Goal: Answer question/provide support

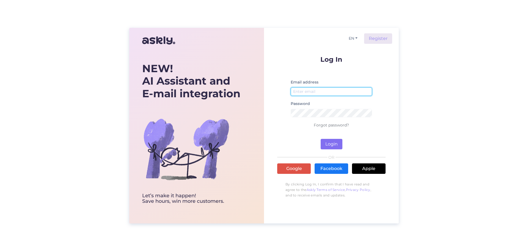
type input "[EMAIL_ADDRESS][DOMAIN_NAME]"
click at [333, 146] on button "Login" at bounding box center [332, 144] width 22 height 10
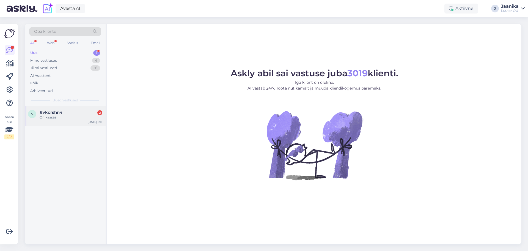
click at [72, 113] on div "#vkcrshn4 2" at bounding box center [71, 112] width 63 height 5
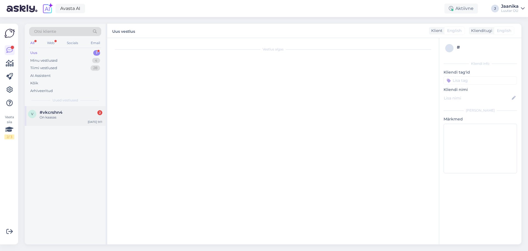
scroll to position [461, 0]
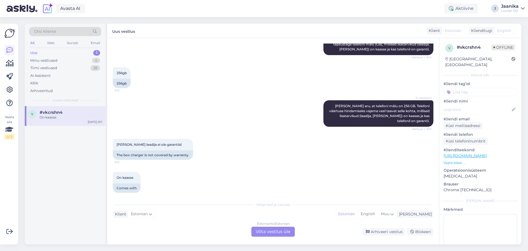
click at [265, 229] on div "Estonian to Estonian Võta vestlus üle" at bounding box center [272, 231] width 43 height 10
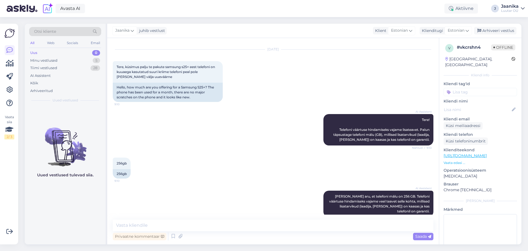
scroll to position [330, 0]
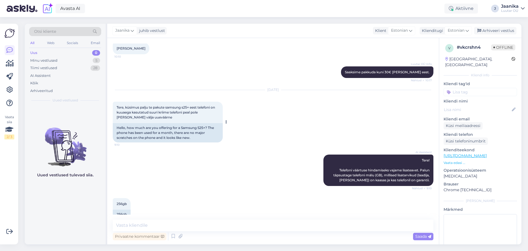
click at [191, 105] on span "Tere, küsimus palju te pakute samsung s25+ eest telefoni on kuuaega kasutatud s…" at bounding box center [166, 112] width 99 height 14
drag, startPoint x: 190, startPoint y: 101, endPoint x: 165, endPoint y: 101, distance: 25.6
click at [165, 105] on span "Tere, küsimus palju te pakute samsung s25+ eest telefoni on kuuaega kasutatud s…" at bounding box center [166, 112] width 99 height 14
copy span "samsung s25+"
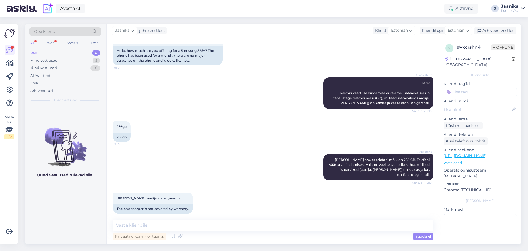
scroll to position [440, 0]
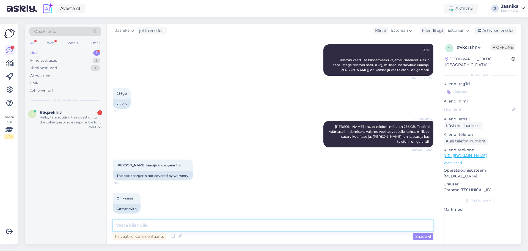
click at [201, 226] on textarea at bounding box center [273, 225] width 321 height 12
type textarea "Tere!"
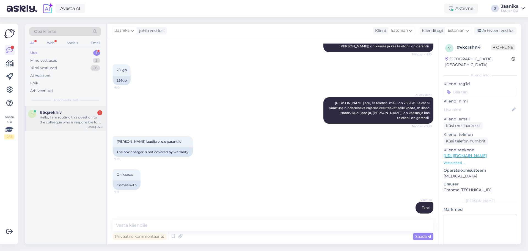
click at [65, 116] on div "Hello, I am routing this question to the colleague who is responsible for this …" at bounding box center [71, 120] width 63 height 10
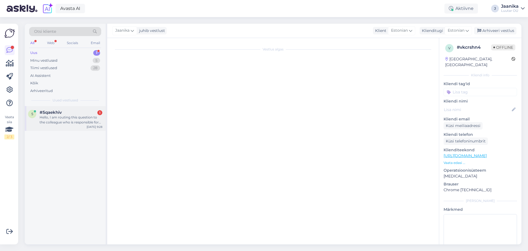
scroll to position [0, 0]
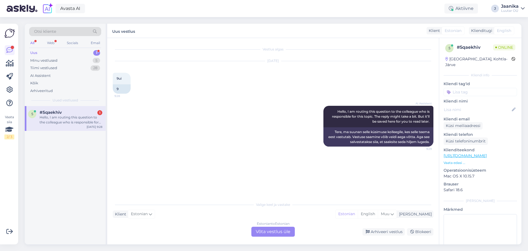
click at [281, 235] on div "Estonian to Estonian Võta vestlus üle" at bounding box center [272, 231] width 43 height 10
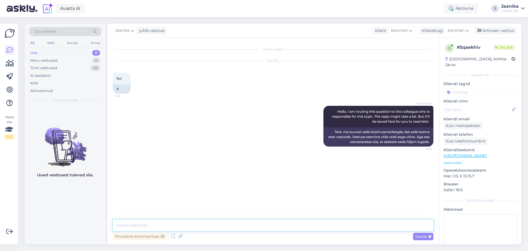
click at [188, 224] on textarea at bounding box center [273, 225] width 321 height 12
type textarea "Tere!"
click at [48, 68] on div "Tiimi vestlused" at bounding box center [43, 68] width 27 height 6
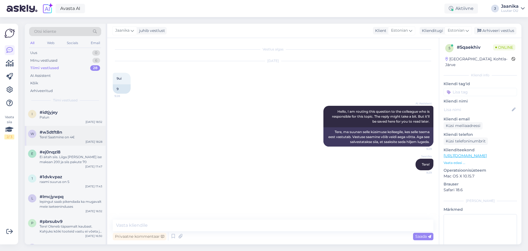
click at [57, 139] on div "w #w3dtft8n Tere! Saatmine on 4€ [DATE] 18:28" at bounding box center [65, 136] width 81 height 20
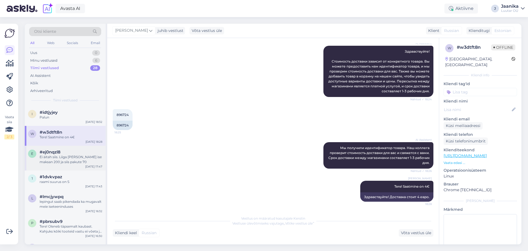
click at [57, 162] on div "Ei äitah siis. Liiga [PERSON_NAME] ise maksan 200 ja siis pakute 70" at bounding box center [71, 159] width 63 height 10
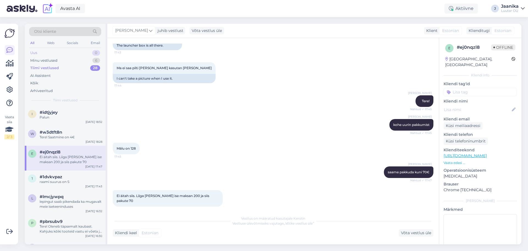
click at [40, 51] on div "Uus 0" at bounding box center [65, 53] width 72 height 8
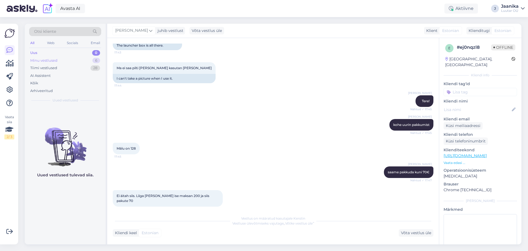
click at [39, 61] on div "Minu vestlused" at bounding box center [43, 61] width 27 height 6
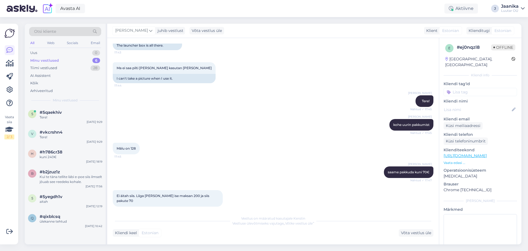
click at [44, 60] on div "Minu vestlused" at bounding box center [44, 61] width 29 height 6
click at [53, 131] on span "#vkcrshn4" at bounding box center [51, 132] width 23 height 5
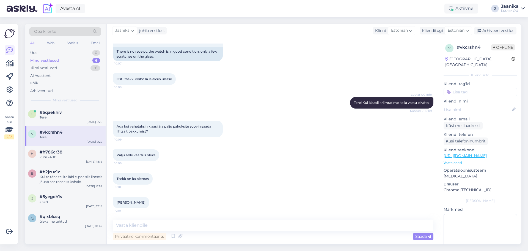
scroll to position [464, 0]
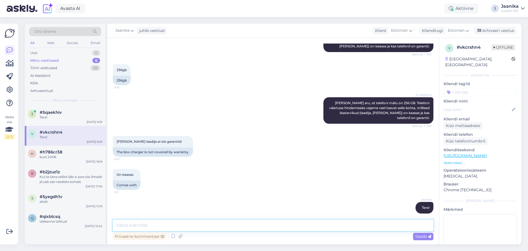
click at [211, 225] on textarea at bounding box center [273, 225] width 321 height 12
type textarea "kuni 300€"
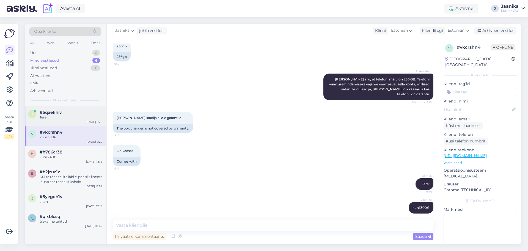
click at [64, 120] on div "5 #5qaekhiv Tere! [DATE] 9:29" at bounding box center [65, 116] width 81 height 20
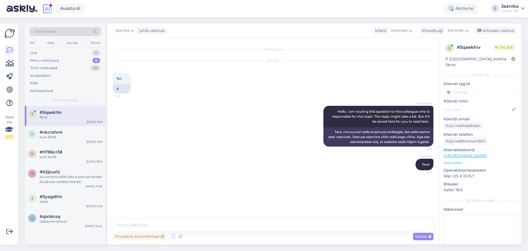
scroll to position [0, 0]
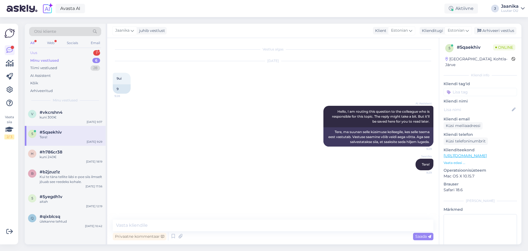
click at [49, 53] on div "Uus 1" at bounding box center [65, 53] width 72 height 8
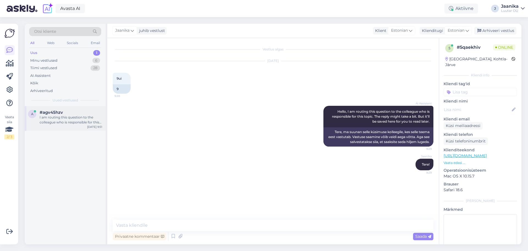
click at [51, 113] on span "#agv45hzv" at bounding box center [51, 112] width 23 height 5
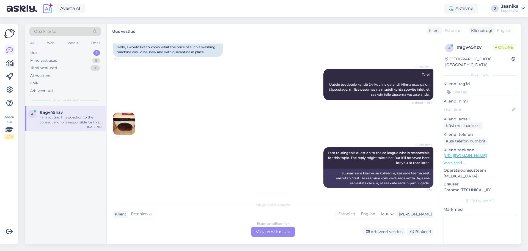
click at [284, 233] on div "Estonian to Estonian Võta vestlus üle" at bounding box center [272, 231] width 43 height 10
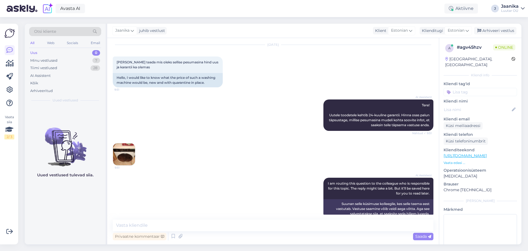
scroll to position [0, 0]
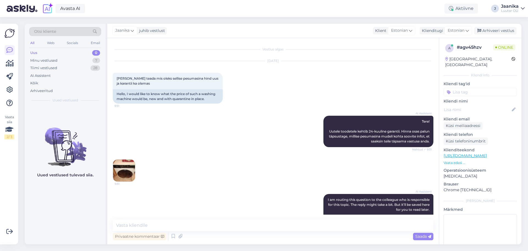
click at [124, 172] on img at bounding box center [124, 170] width 22 height 22
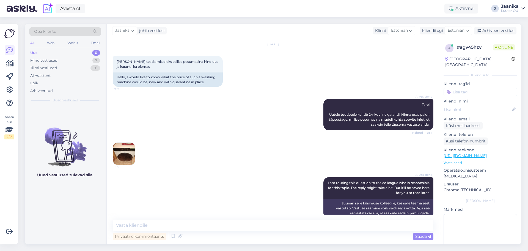
scroll to position [26, 0]
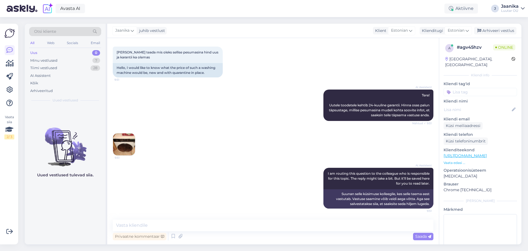
click at [127, 140] on img at bounding box center [124, 144] width 22 height 22
click at [184, 223] on textarea at bounding box center [273, 225] width 321 height 12
type textarea "Tere!"
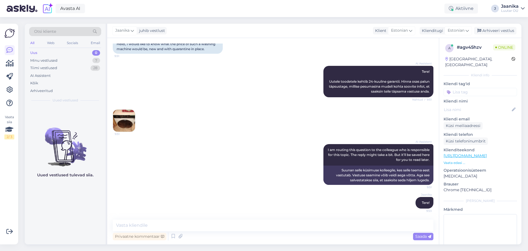
click at [131, 119] on img at bounding box center [124, 120] width 22 height 22
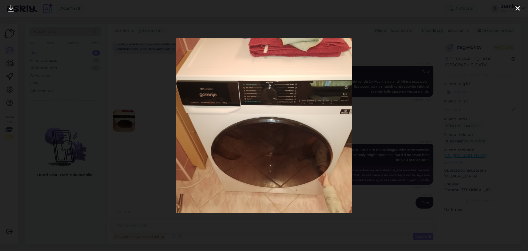
scroll to position [78, 0]
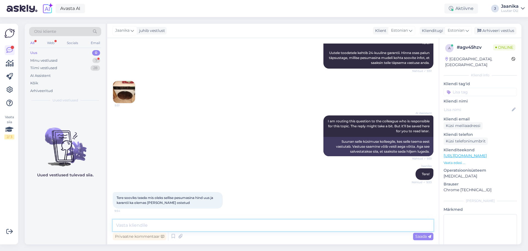
click at [167, 224] on textarea at bounding box center [273, 225] width 321 height 12
type textarea "Saame pakkuda komisjoni müüki. Sisse ei osta ega panti [PERSON_NAME]"
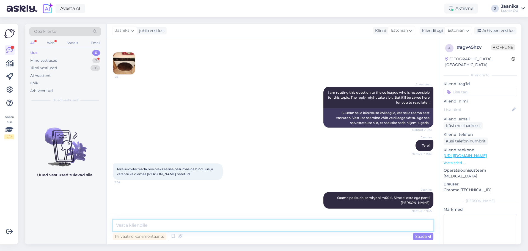
scroll to position [131, 0]
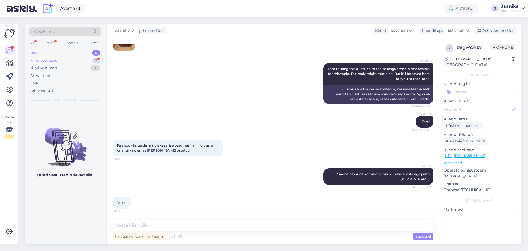
click at [56, 59] on div "Minu vestlused" at bounding box center [43, 61] width 27 height 6
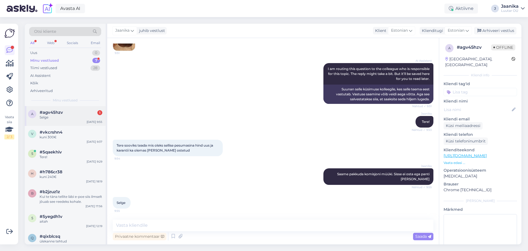
click at [60, 111] on span "#agv45hzv" at bounding box center [51, 112] width 23 height 5
